Goal: Transaction & Acquisition: Book appointment/travel/reservation

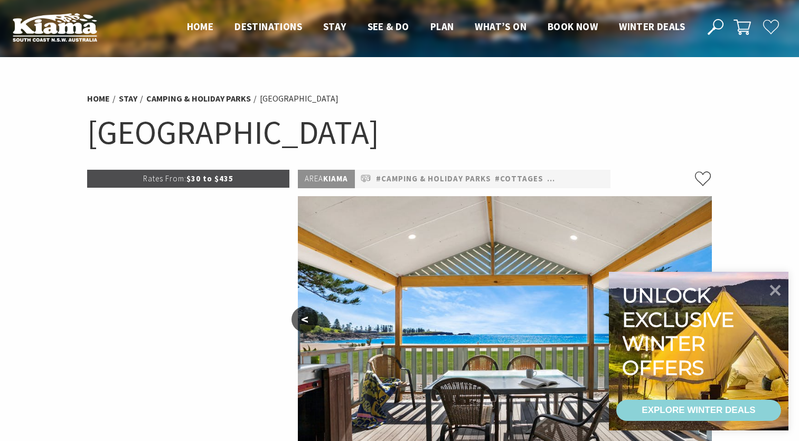
select select "3"
select select "2"
select select "3"
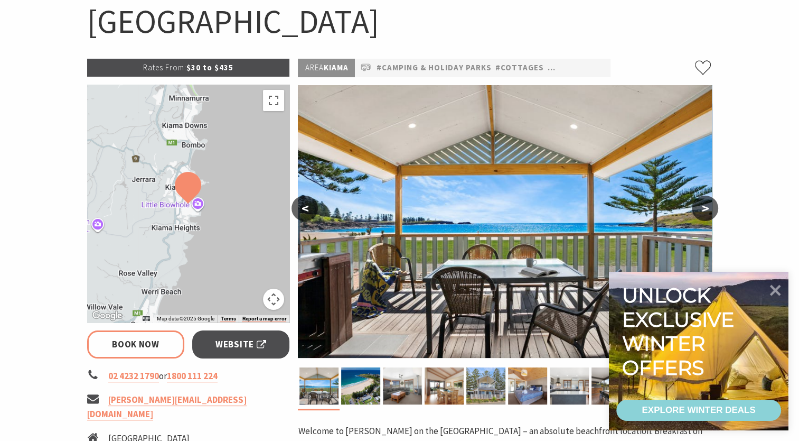
scroll to position [158, 0]
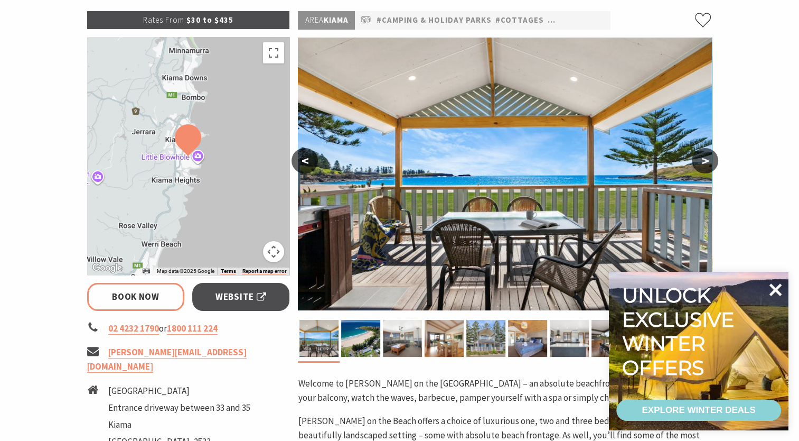
click at [780, 291] on icon at bounding box center [775, 289] width 25 height 25
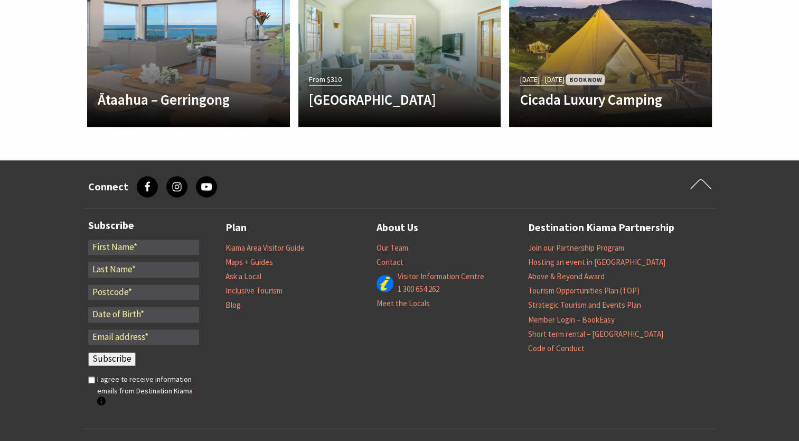
scroll to position [1215, 0]
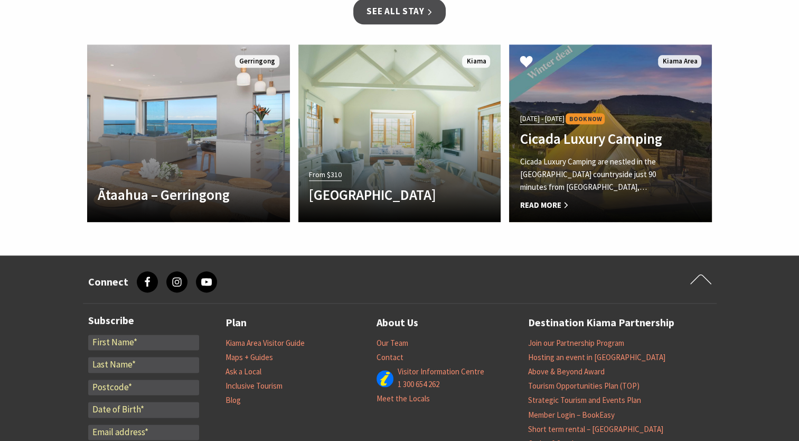
click at [637, 117] on div "[DATE] - [DATE] Book Now Cicada Luxury Camping Cicada Luxury Camping are nestle…" at bounding box center [595, 161] width 172 height 100
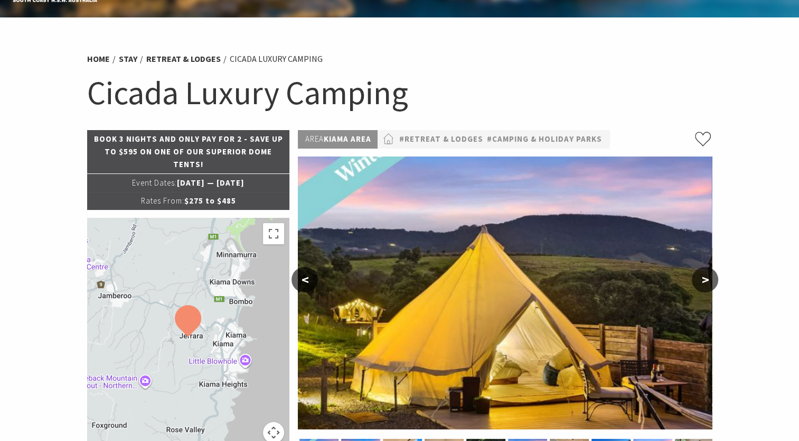
select select "3"
select select "2"
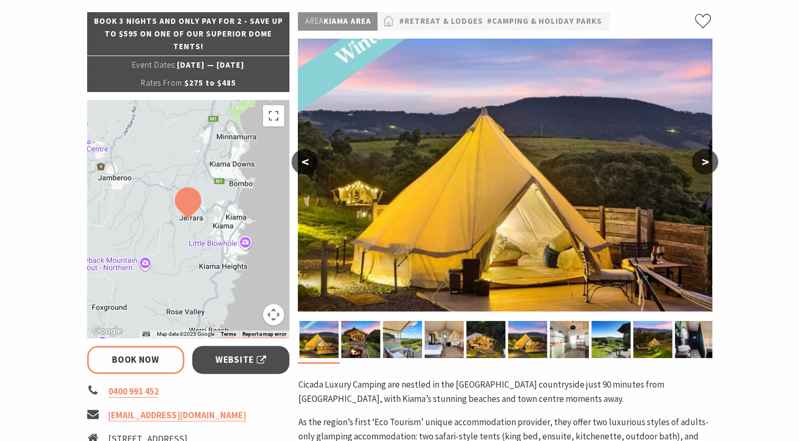
scroll to position [158, 0]
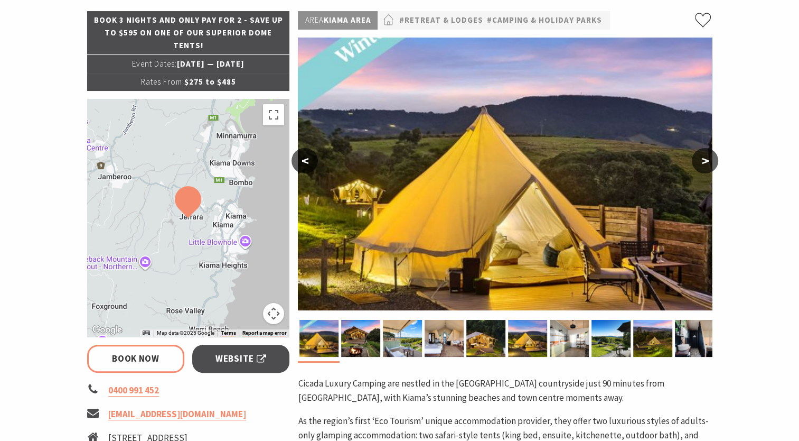
click at [703, 167] on button ">" at bounding box center [705, 160] width 26 height 25
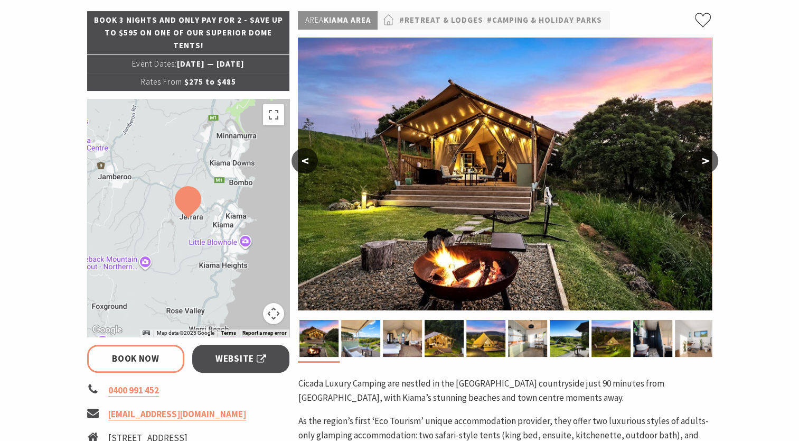
click at [703, 167] on button ">" at bounding box center [705, 160] width 26 height 25
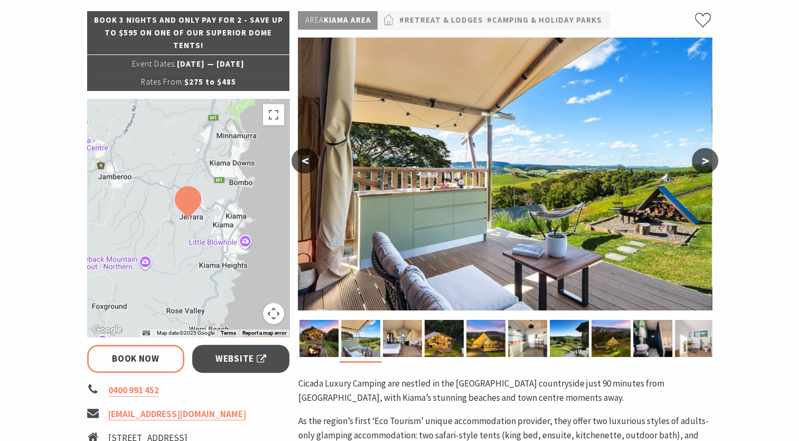
click at [703, 167] on button ">" at bounding box center [705, 160] width 26 height 25
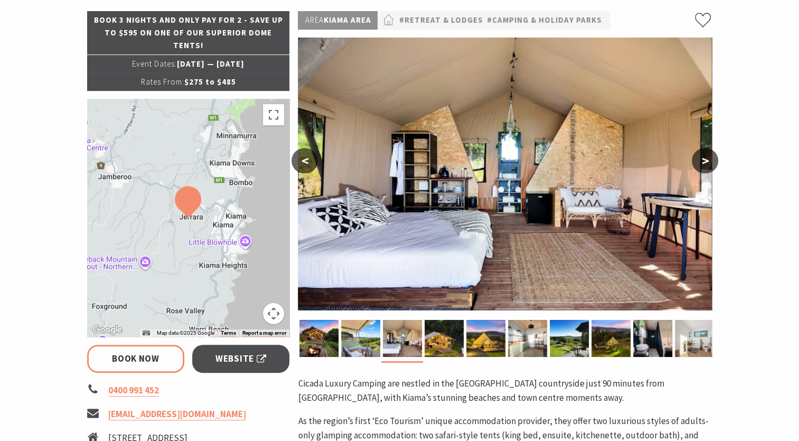
click at [703, 167] on button ">" at bounding box center [705, 160] width 26 height 25
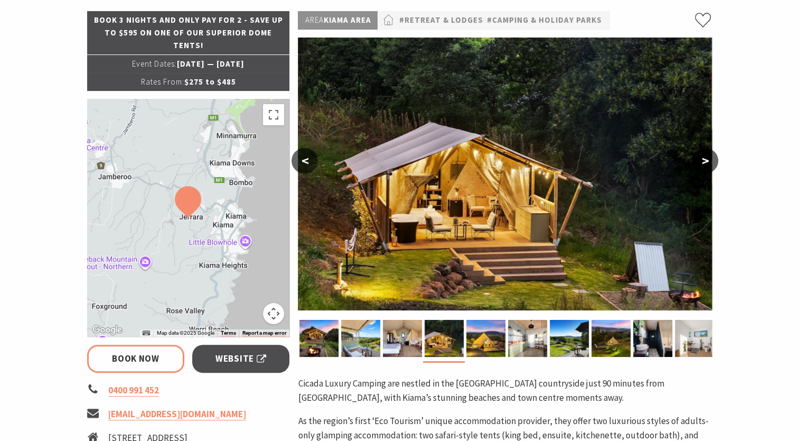
click at [703, 167] on button ">" at bounding box center [705, 160] width 26 height 25
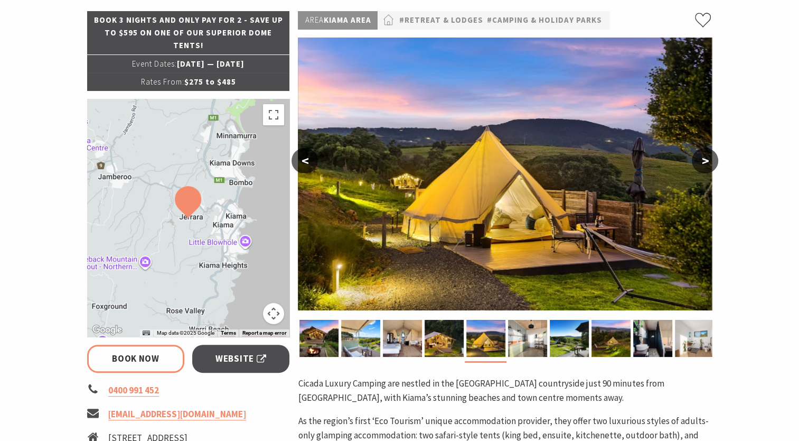
click at [703, 167] on button ">" at bounding box center [705, 160] width 26 height 25
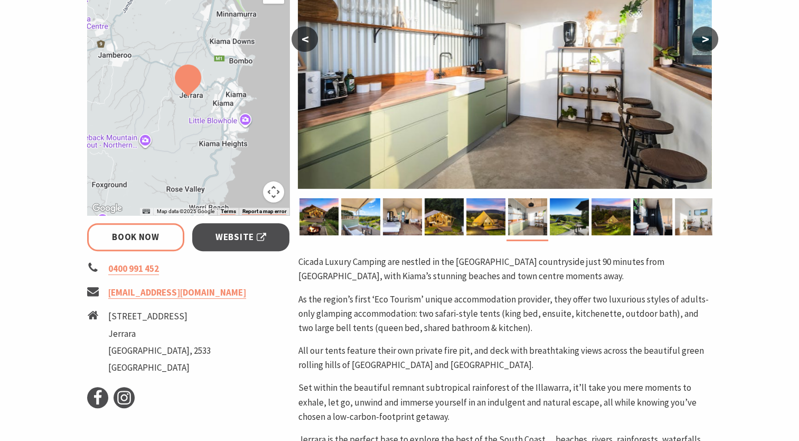
scroll to position [264, 0]
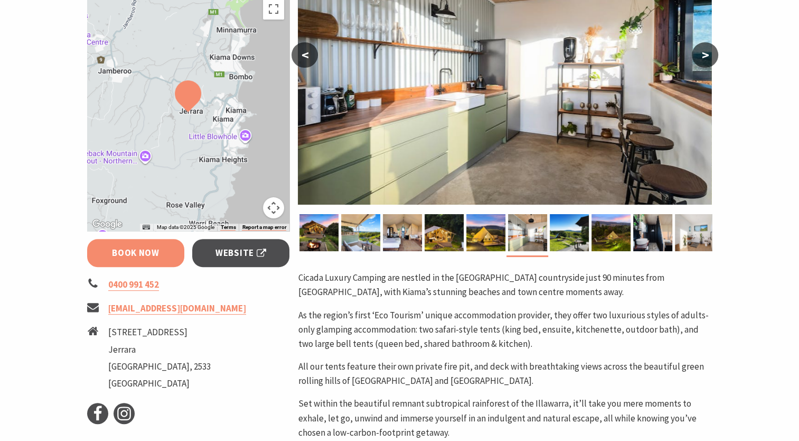
click at [135, 264] on link "Book Now" at bounding box center [136, 253] width 98 height 28
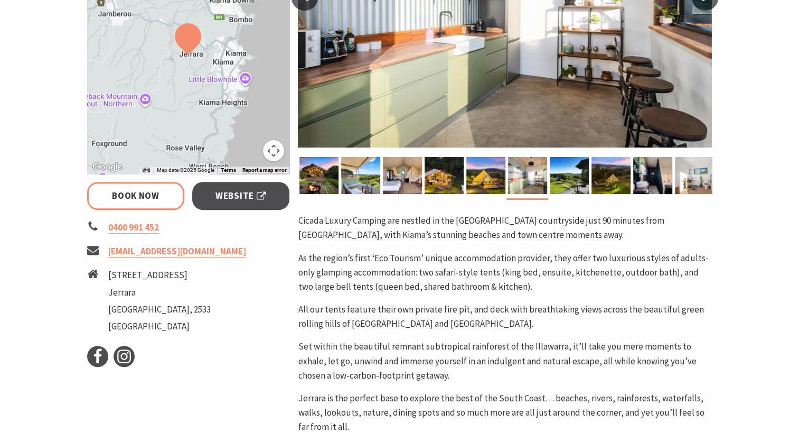
scroll to position [246, 0]
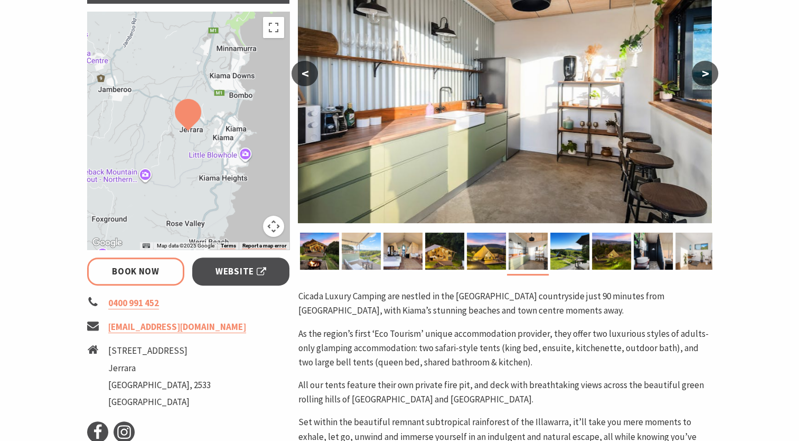
click at [363, 248] on img at bounding box center [361, 250] width 39 height 37
click at [363, 251] on img at bounding box center [360, 250] width 39 height 37
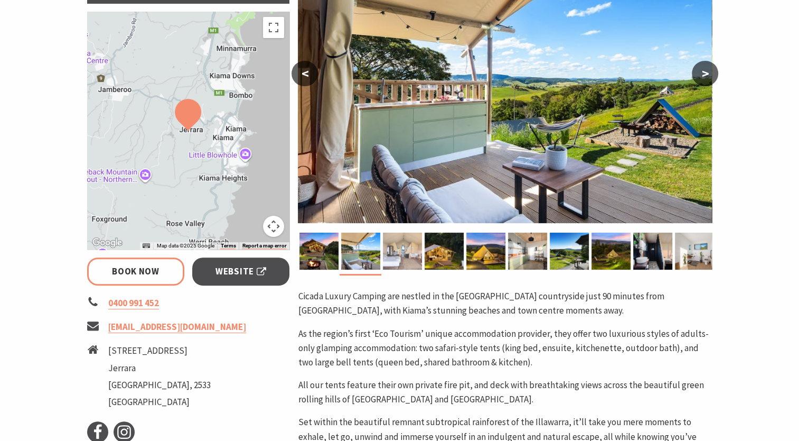
click at [401, 253] on img at bounding box center [402, 250] width 39 height 37
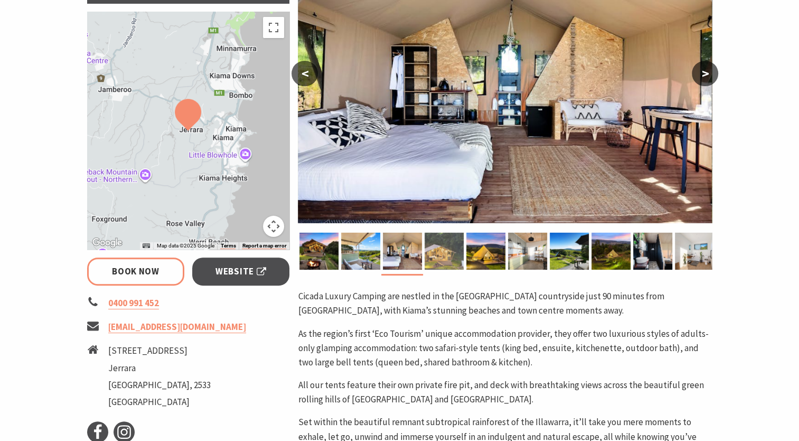
click at [428, 253] on img at bounding box center [444, 250] width 39 height 37
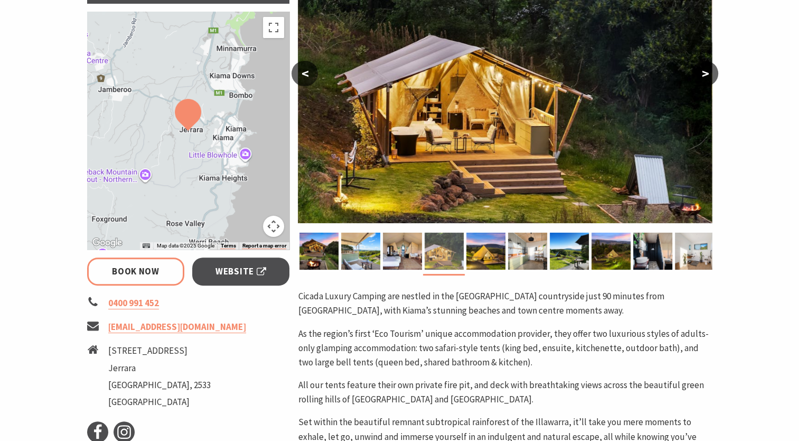
click at [463, 254] on img at bounding box center [444, 250] width 39 height 37
click at [674, 255] on div at bounding box center [695, 250] width 42 height 37
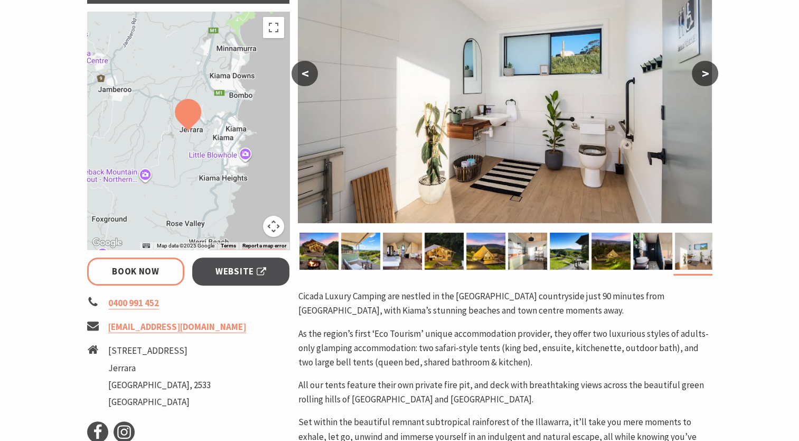
select select "3"
click at [713, 76] on button ">" at bounding box center [705, 73] width 26 height 25
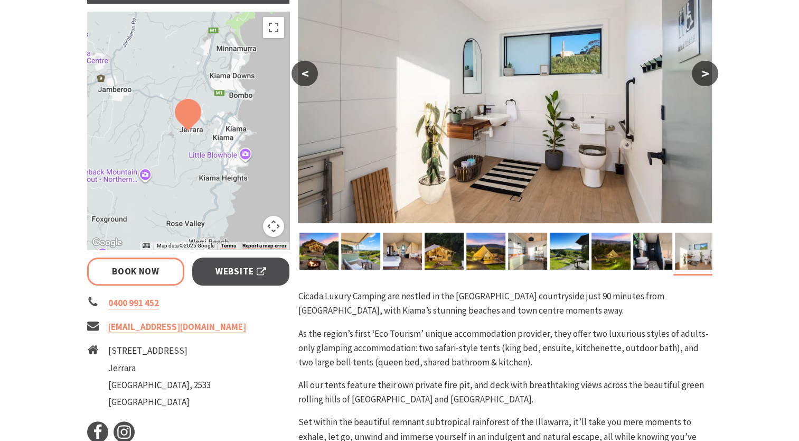
click at [713, 76] on button ">" at bounding box center [705, 73] width 26 height 25
click at [571, 248] on img at bounding box center [569, 250] width 39 height 37
click at [560, 256] on img at bounding box center [569, 250] width 39 height 37
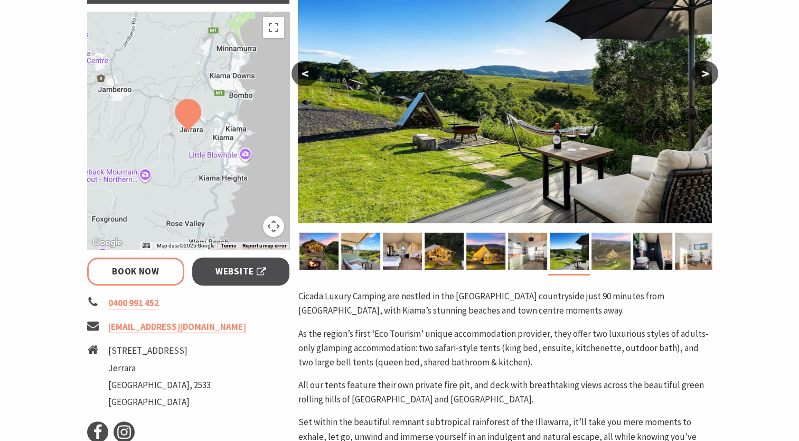
click at [594, 257] on img at bounding box center [611, 250] width 39 height 37
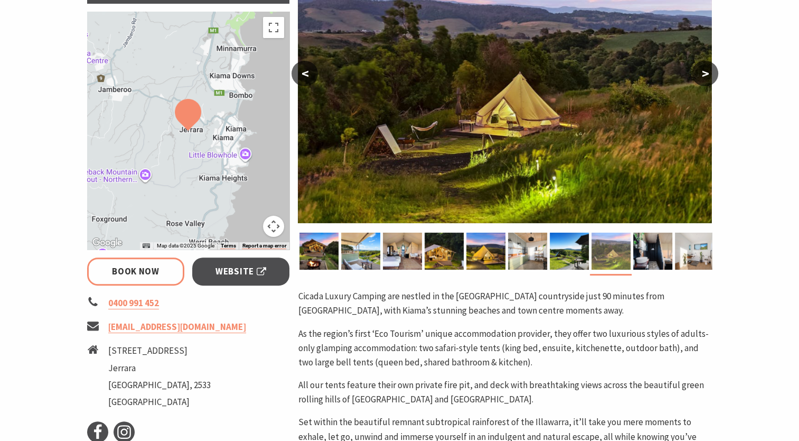
click at [630, 256] on img at bounding box center [611, 250] width 39 height 37
click at [644, 257] on img at bounding box center [652, 250] width 39 height 37
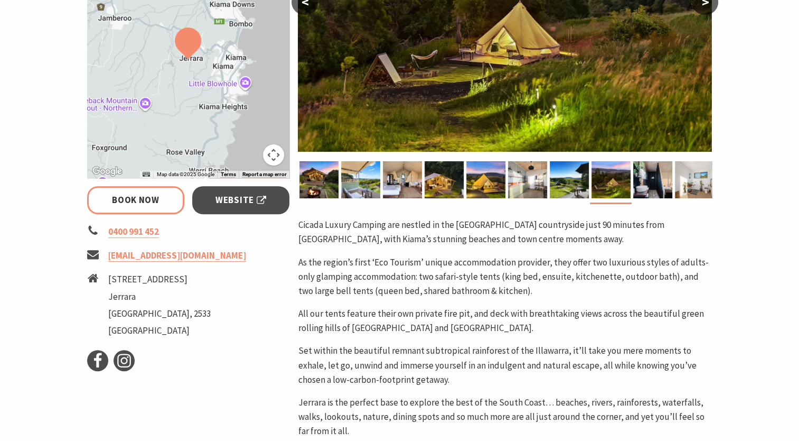
scroll to position [193, 0]
